Goal: Information Seeking & Learning: Check status

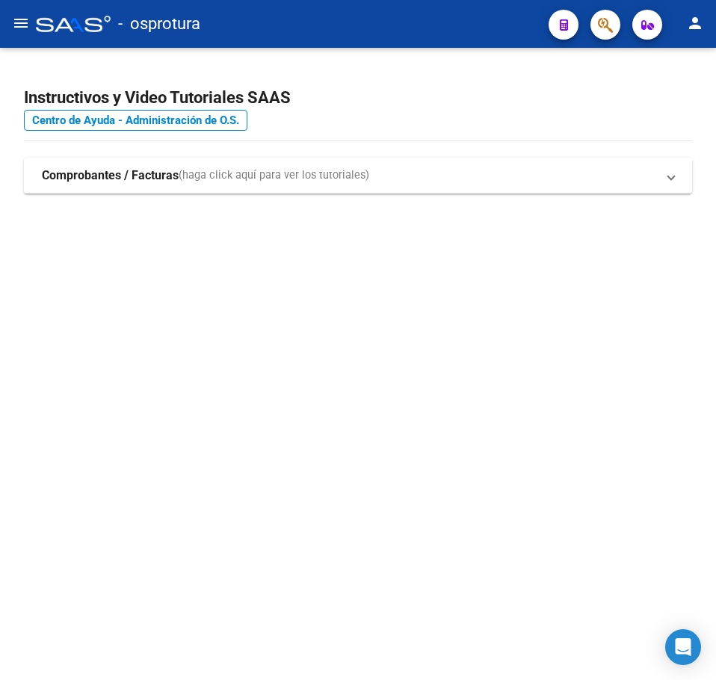
click at [302, 277] on mat-sidenav-content "Instructivos y Video Tutoriales SAAS Centro de Ayuda - Administración de O.S. C…" at bounding box center [358, 364] width 716 height 632
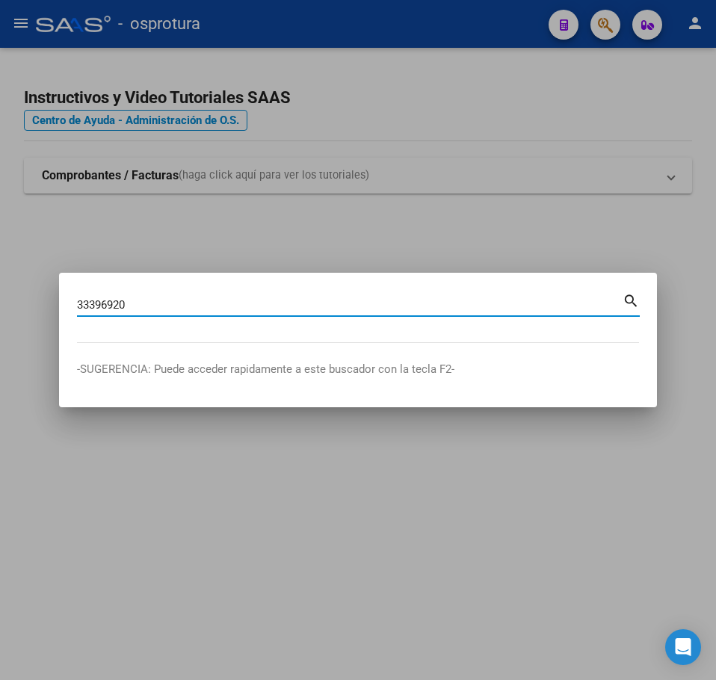
type input "33396920"
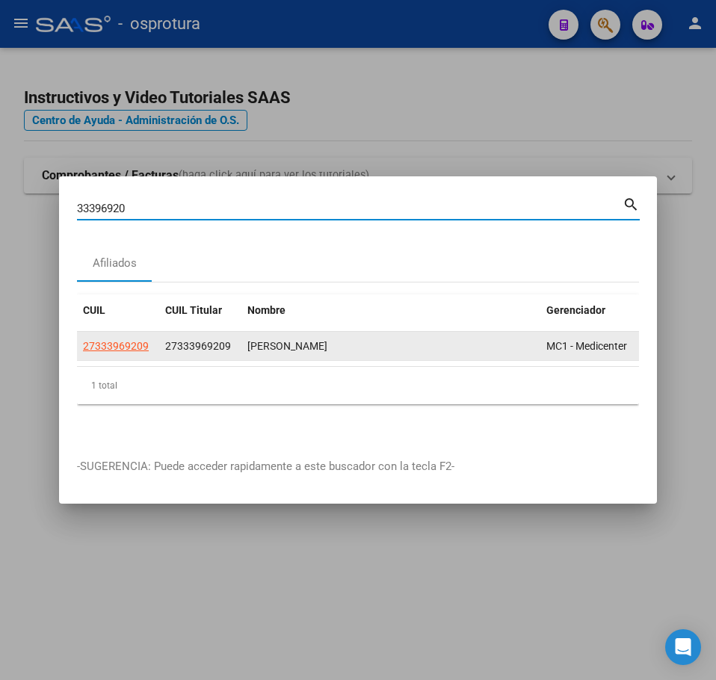
click at [136, 340] on span "27333969209" at bounding box center [116, 346] width 66 height 12
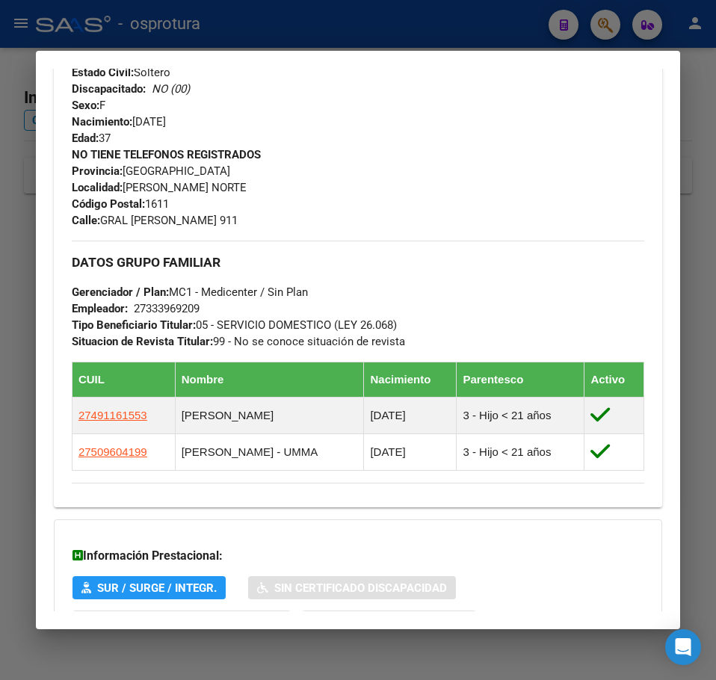
scroll to position [744, 0]
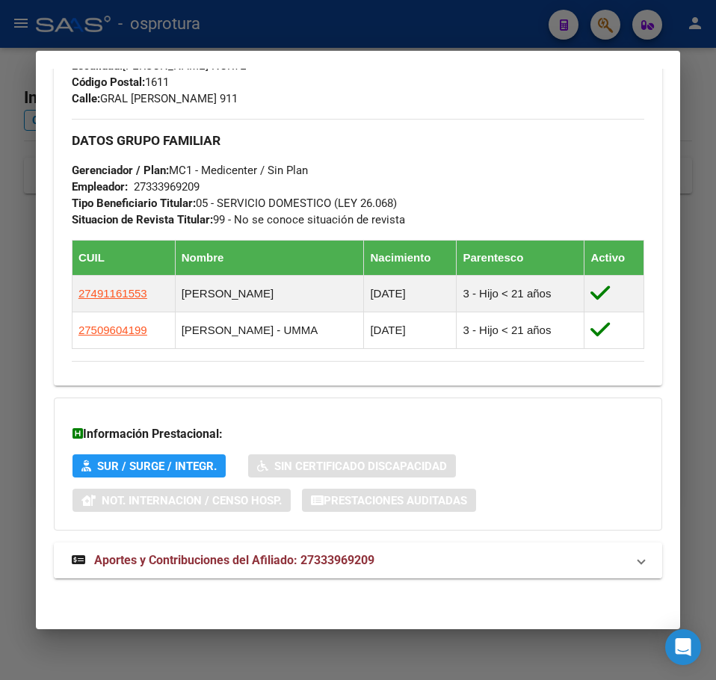
drag, startPoint x: 221, startPoint y: 533, endPoint x: 209, endPoint y: 566, distance: 35.0
click at [209, 566] on span "Aportes y Contribuciones del Afiliado: 27333969209" at bounding box center [234, 560] width 280 height 14
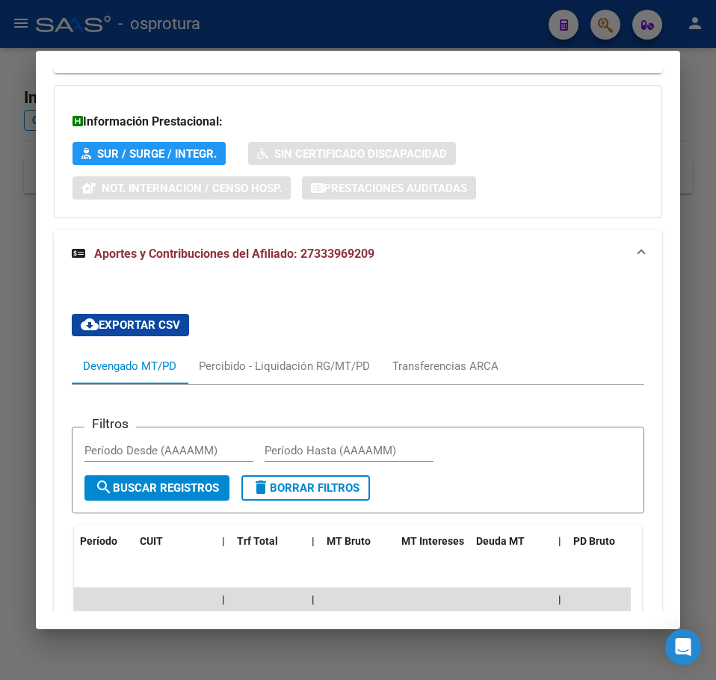
scroll to position [1206, 0]
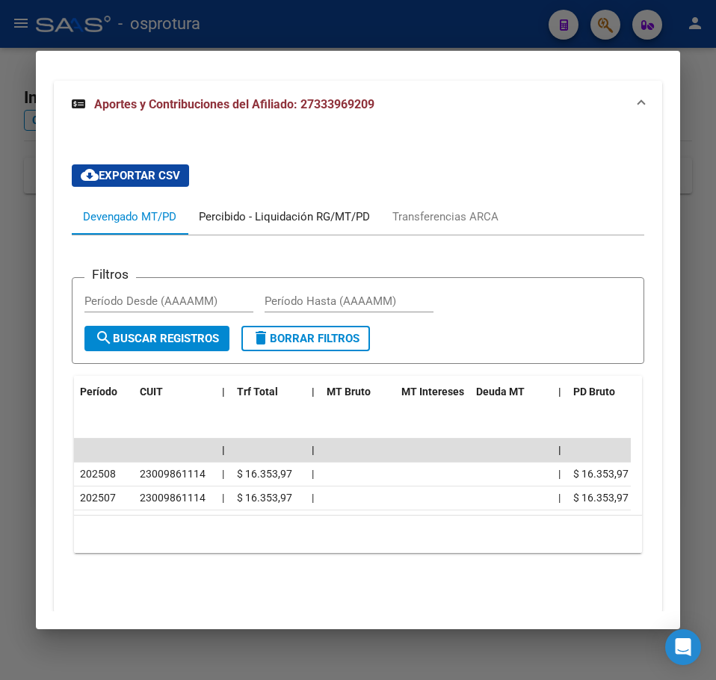
click at [233, 213] on div "Percibido - Liquidación RG/MT/PD" at bounding box center [284, 216] width 171 height 16
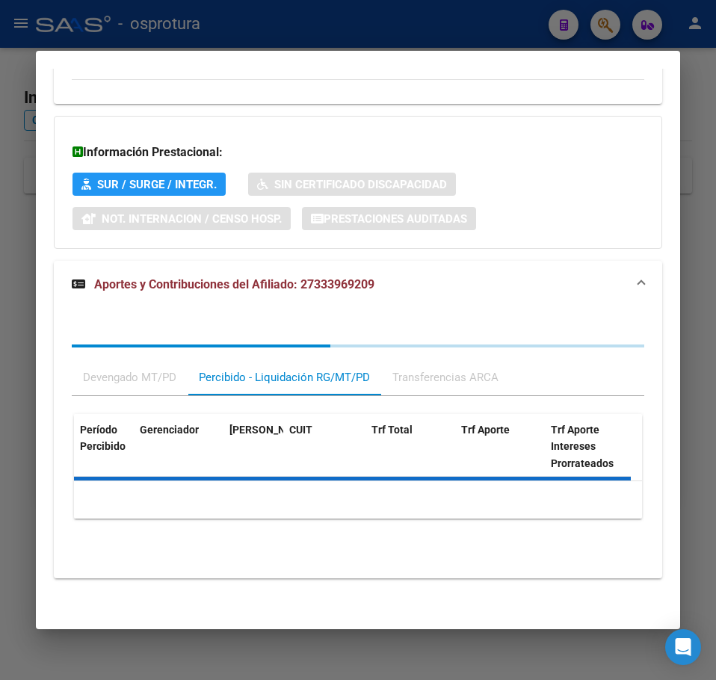
scroll to position [1132, 0]
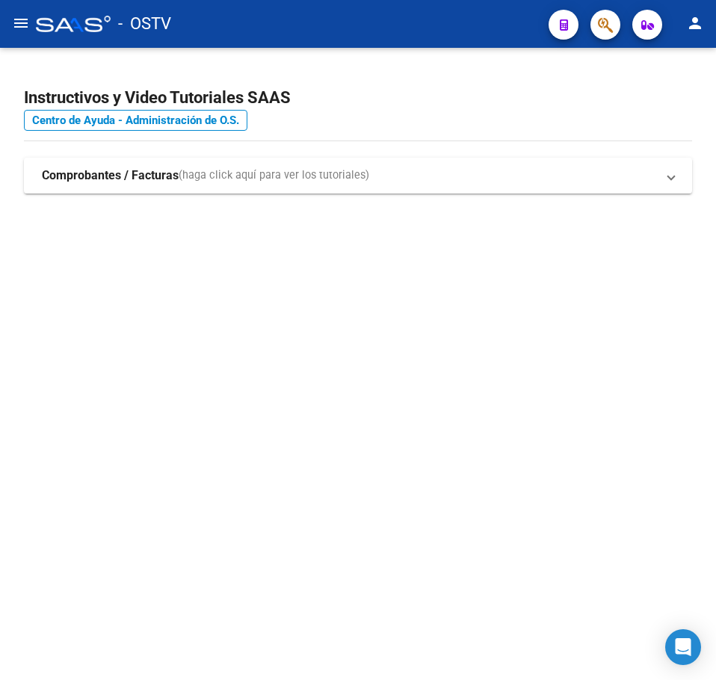
click at [228, 405] on mat-sidenav-content "Instructivos y Video Tutoriales SAAS Centro de Ayuda - Administración de O.S. C…" at bounding box center [358, 364] width 716 height 632
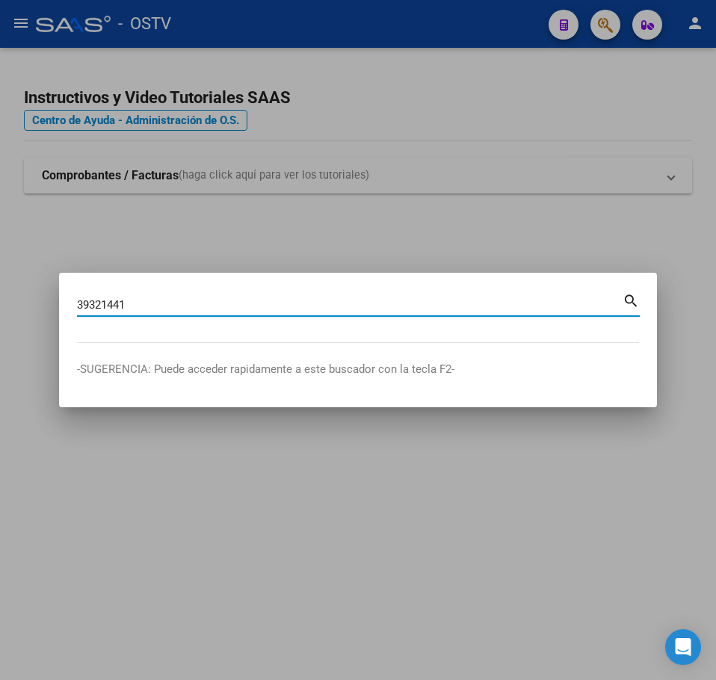
type input "39321441"
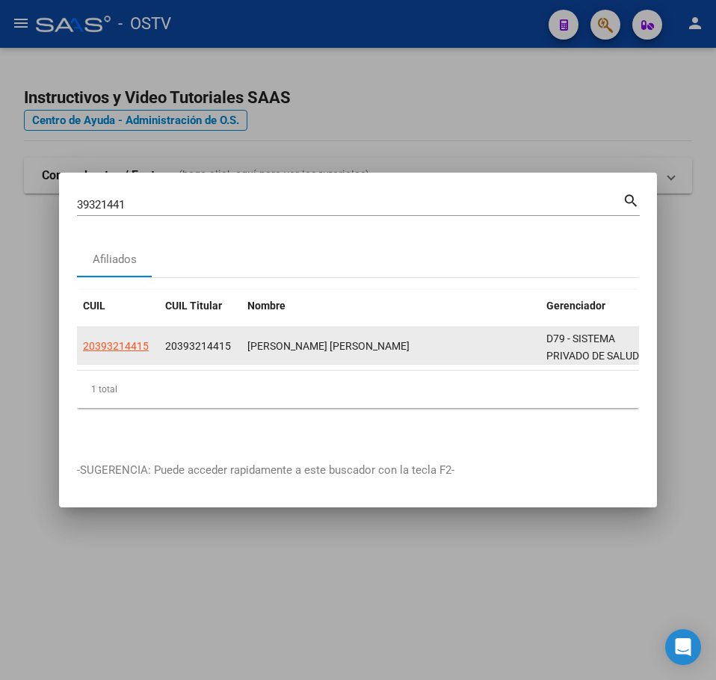
click at [132, 346] on app-link-go-to "20393214415" at bounding box center [116, 346] width 66 height 17
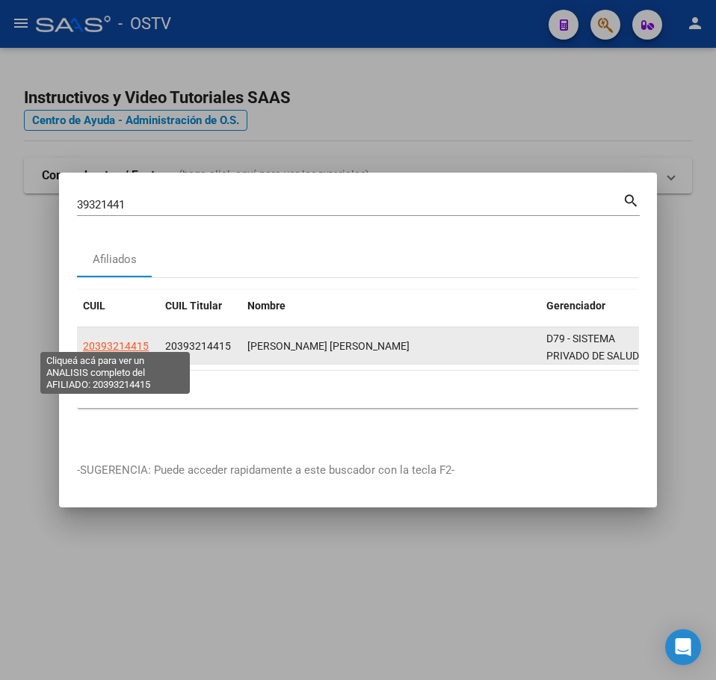
click at [123, 340] on span "20393214415" at bounding box center [116, 346] width 66 height 12
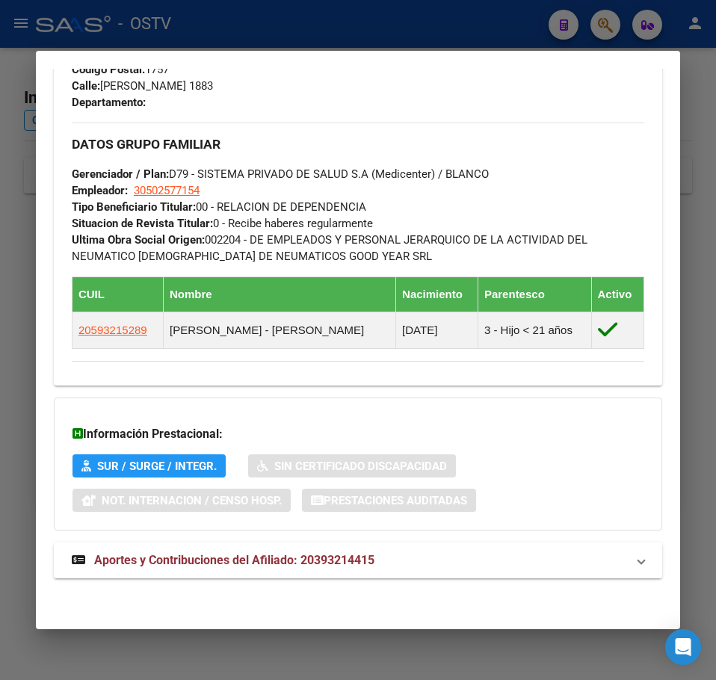
click at [320, 570] on mat-expansion-panel-header "Aportes y Contribuciones del Afiliado: 20393214415" at bounding box center [358, 560] width 608 height 36
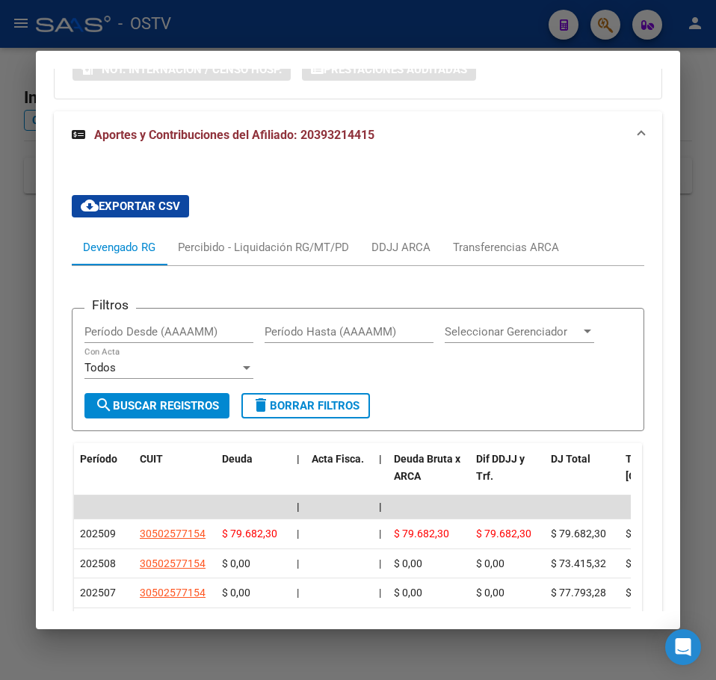
scroll to position [1310, 0]
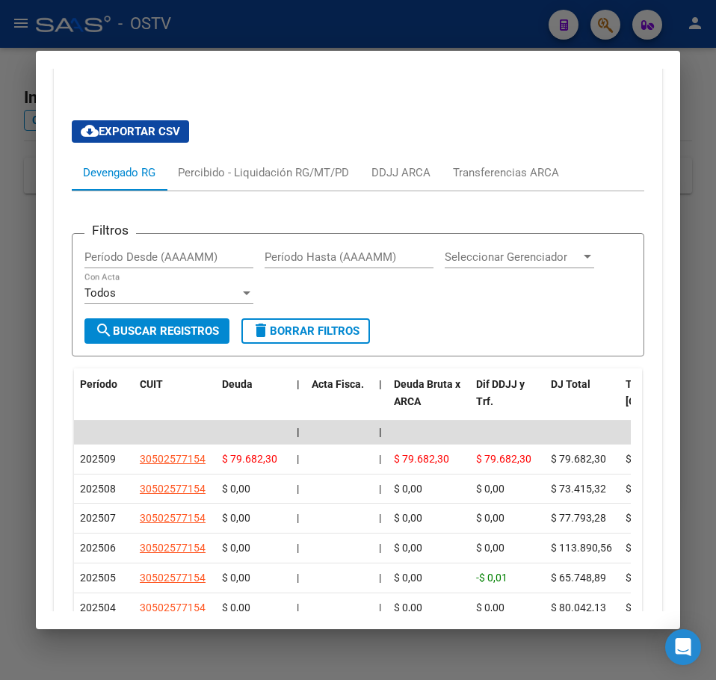
click at [218, 205] on div "Filtros Período Desde (AAAAMM) Período Hasta (AAAAMM) Seleccionar Gerenciador S…" at bounding box center [358, 505] width 572 height 629
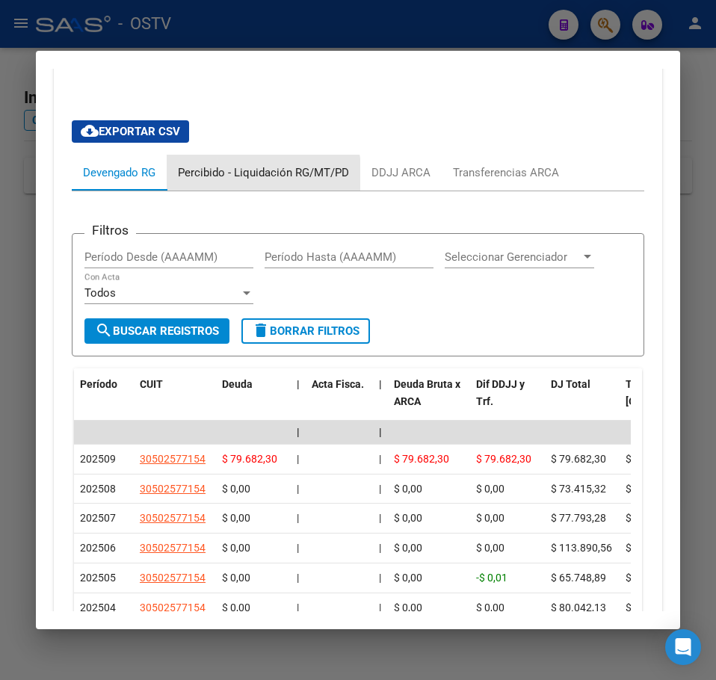
click at [220, 183] on div "Percibido - Liquidación RG/MT/PD" at bounding box center [264, 173] width 194 height 36
